Goal: Task Accomplishment & Management: Manage account settings

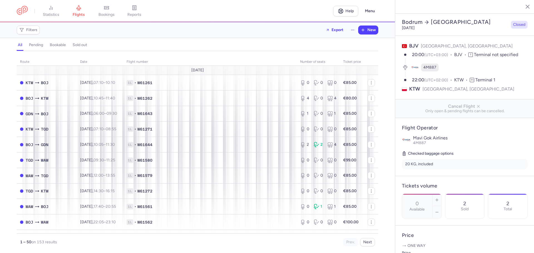
select select "days"
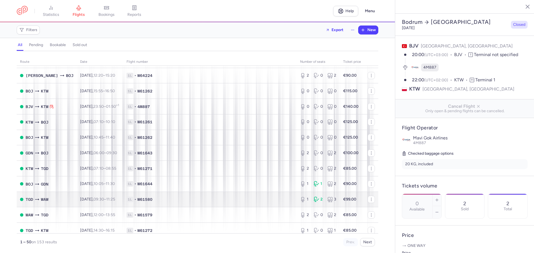
scroll to position [617, 0]
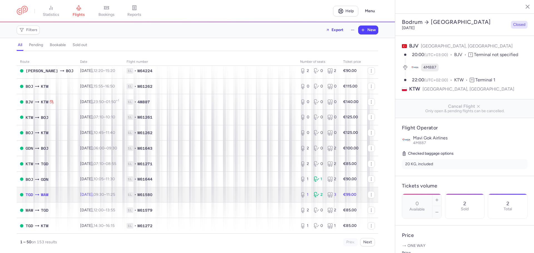
click at [177, 195] on span "1L • W61580" at bounding box center [210, 195] width 167 height 6
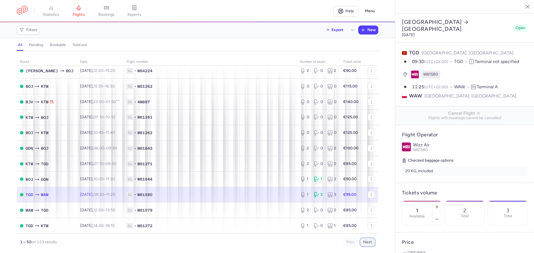
click at [369, 243] on button "Next" at bounding box center [367, 242] width 15 height 8
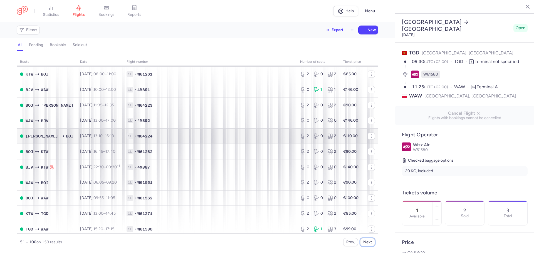
scroll to position [56, 0]
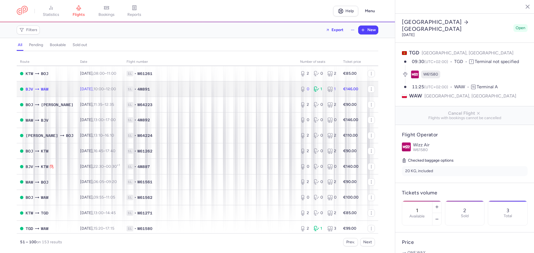
click at [159, 92] on td "1L • 4M891" at bounding box center [210, 89] width 174 height 16
type input "0"
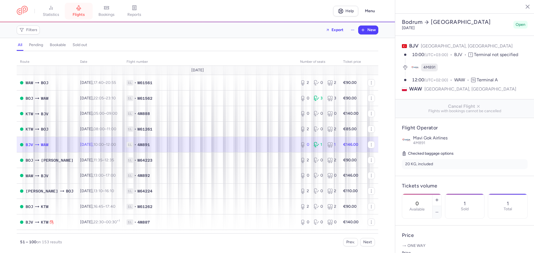
click at [81, 13] on span "flights" at bounding box center [79, 14] width 12 height 5
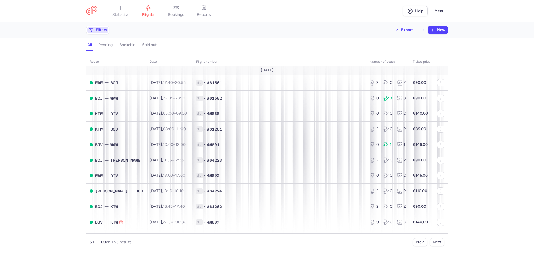
click at [99, 30] on span "Filters" at bounding box center [101, 30] width 11 height 4
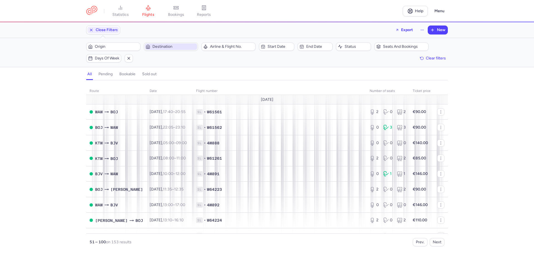
click at [161, 46] on span "Destination" at bounding box center [174, 46] width 44 height 4
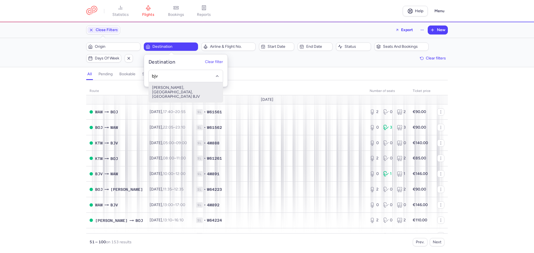
click at [192, 89] on span "[PERSON_NAME], [GEOGRAPHIC_DATA], [GEOGRAPHIC_DATA] BJV" at bounding box center [186, 92] width 74 height 20
type input "bjv"
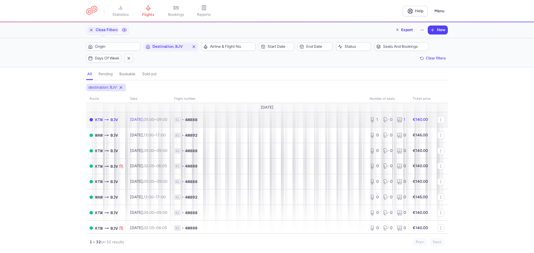
click at [383, 120] on icon at bounding box center [386, 120] width 6 height 6
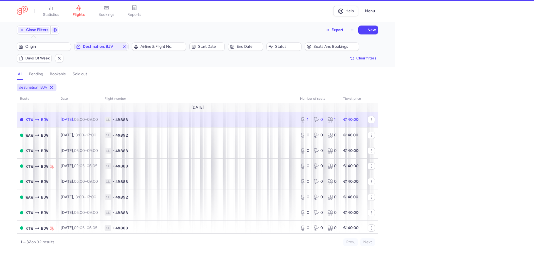
select select "days"
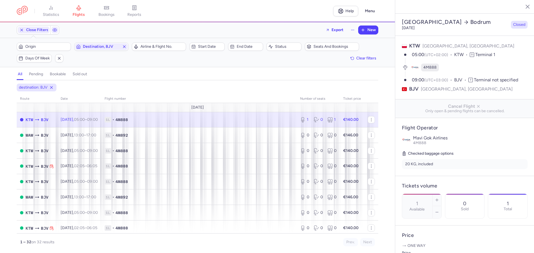
click at [488, 219] on div "1 Total" at bounding box center [507, 206] width 39 height 24
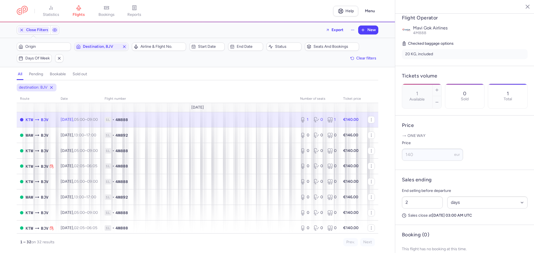
scroll to position [134, 0]
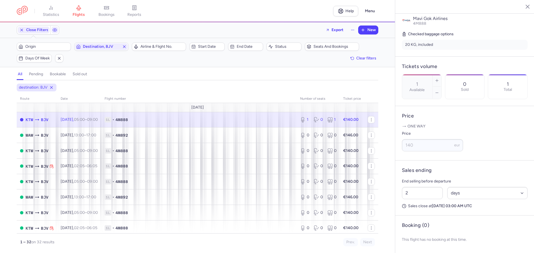
click at [488, 85] on div "1 Total" at bounding box center [507, 87] width 39 height 24
click at [421, 194] on input "2" at bounding box center [422, 193] width 41 height 12
drag, startPoint x: 421, startPoint y: 194, endPoint x: 393, endPoint y: 197, distance: 28.3
click at [393, 197] on div "statistics flights bookings reports Help Menu Close Filters Export New Filters …" at bounding box center [267, 126] width 534 height 253
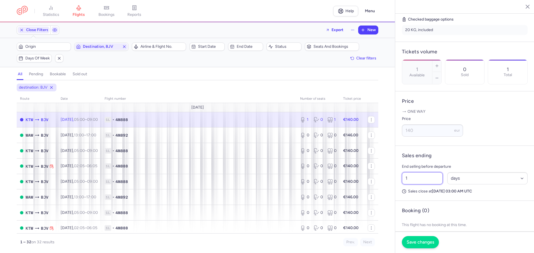
type input "1"
click at [417, 241] on span "Save changes" at bounding box center [421, 242] width 28 height 5
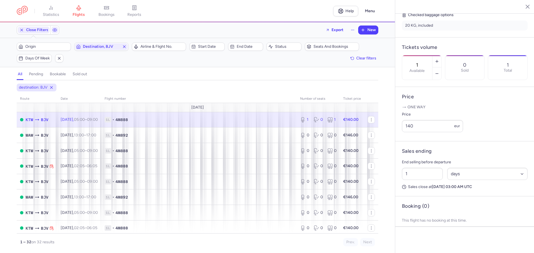
scroll to position [130, 0]
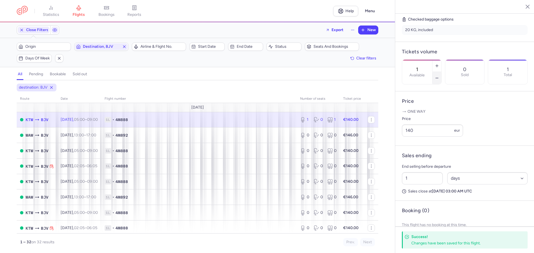
click at [439, 76] on icon "button" at bounding box center [437, 78] width 4 height 4
type input "0"
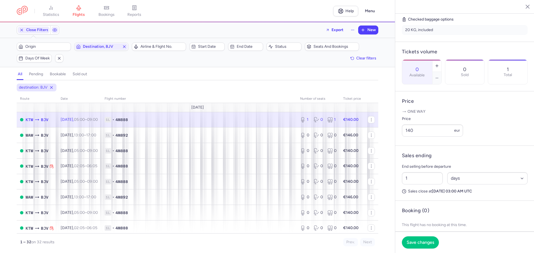
click at [488, 84] on div "1 Total" at bounding box center [507, 72] width 39 height 24
click at [425, 243] on span "Save changes" at bounding box center [421, 242] width 28 height 5
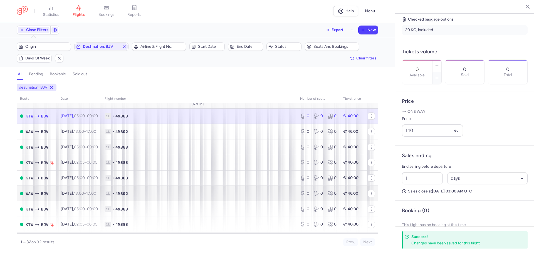
scroll to position [0, 0]
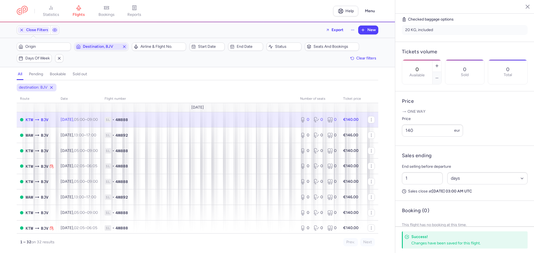
click at [123, 47] on icon "button" at bounding box center [124, 46] width 4 height 4
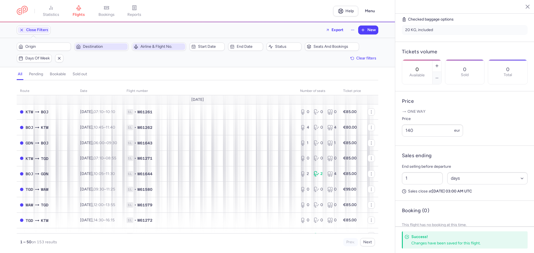
click at [174, 48] on span "Airline & Flight No." at bounding box center [162, 46] width 44 height 4
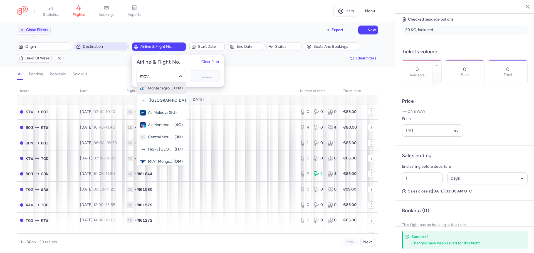
type input "movi"
click at [162, 90] on span "Mavi Gok Airlines" at bounding box center [161, 88] width 26 height 4
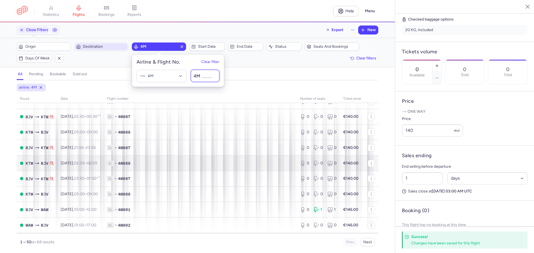
scroll to position [56, 0]
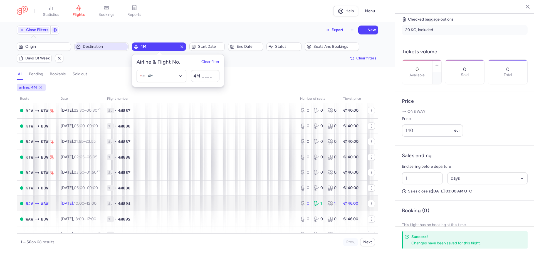
click at [216, 210] on td "1L • 4M891" at bounding box center [200, 204] width 193 height 16
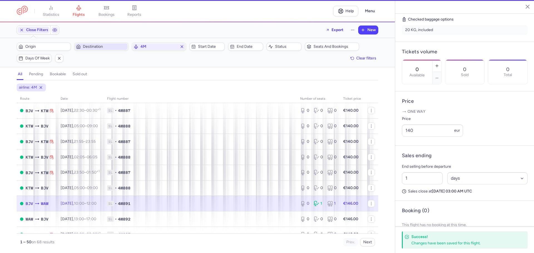
type input "2"
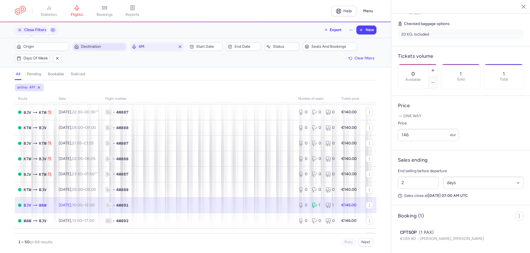
scroll to position [51, 0]
